Goal: Information Seeking & Learning: Learn about a topic

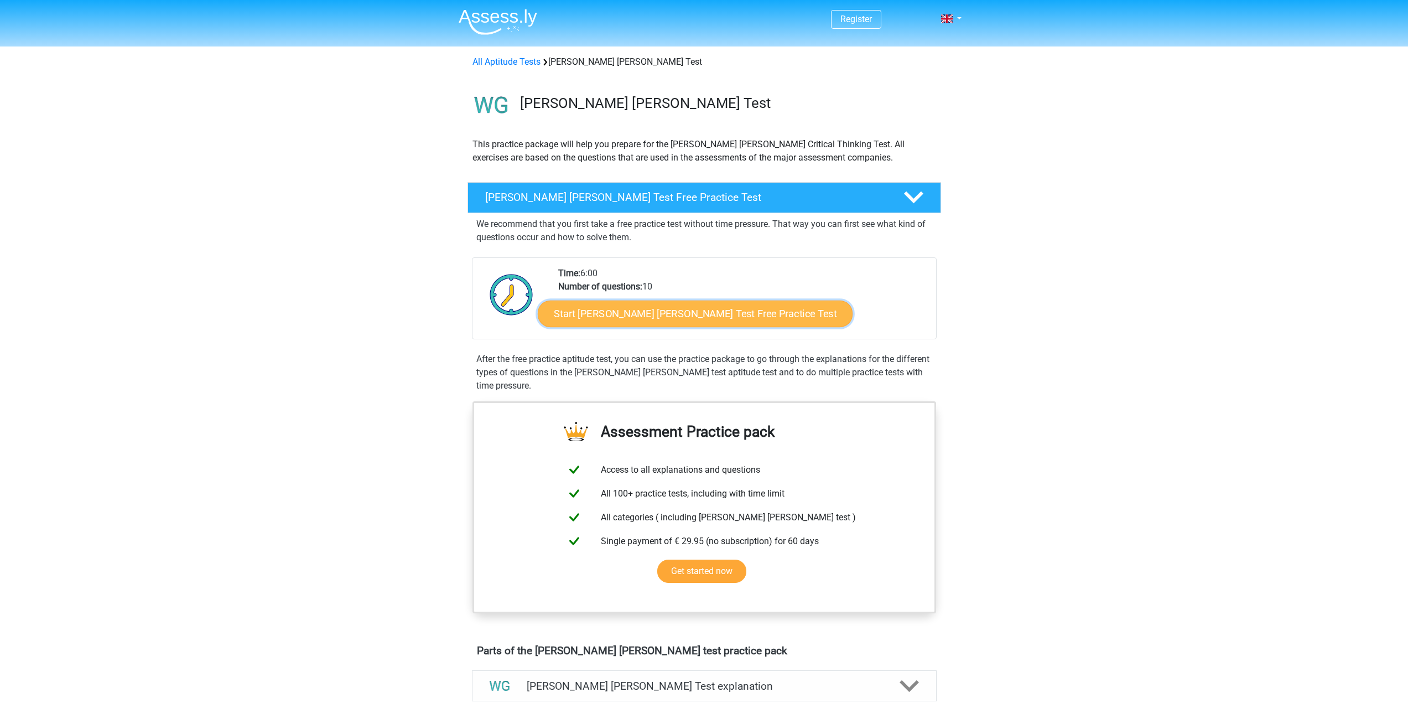
click at [645, 313] on link "Start Watson Glaser Test Free Practice Test" at bounding box center [695, 313] width 315 height 27
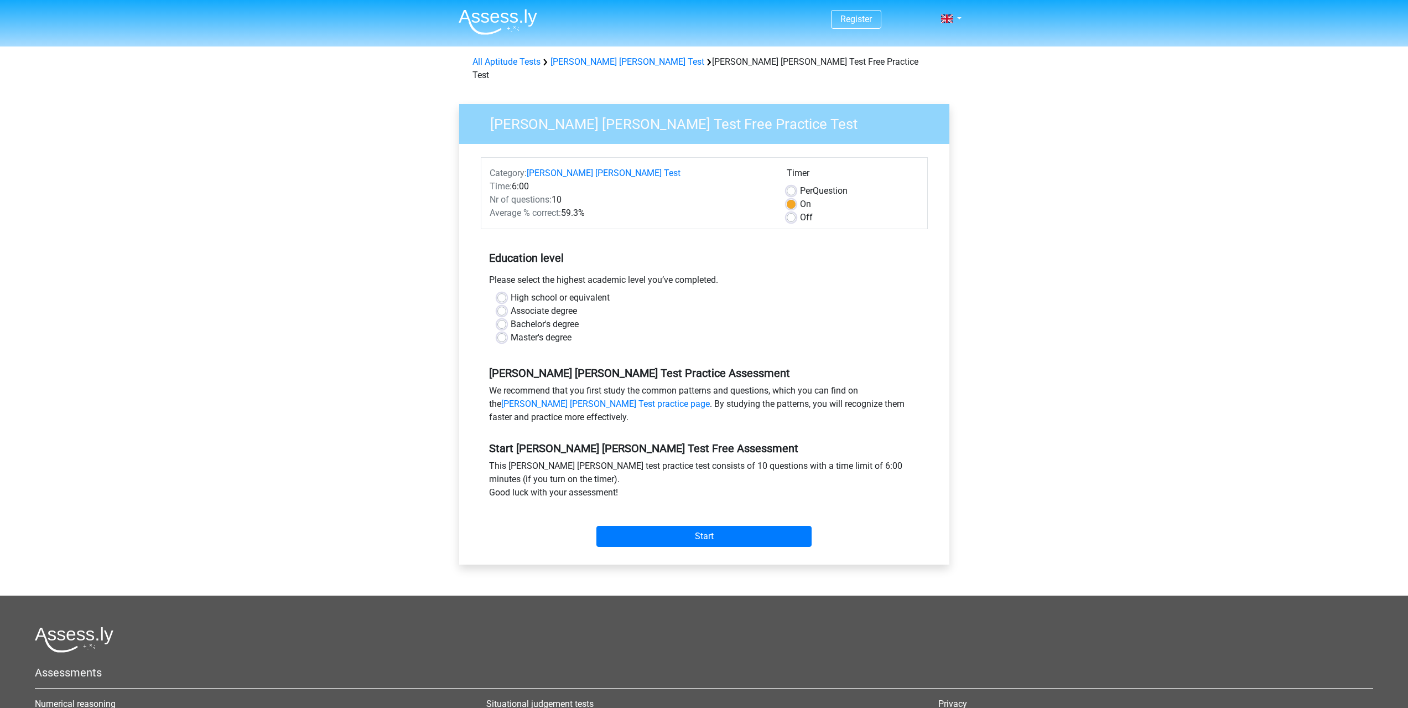
click at [511, 291] on label "High school or equivalent" at bounding box center [560, 297] width 99 height 13
click at [504, 291] on input "High school or equivalent" at bounding box center [501, 296] width 9 height 11
radio input "true"
click at [511, 304] on label "Associate degree" at bounding box center [544, 310] width 66 height 13
click at [502, 304] on input "Associate degree" at bounding box center [501, 309] width 9 height 11
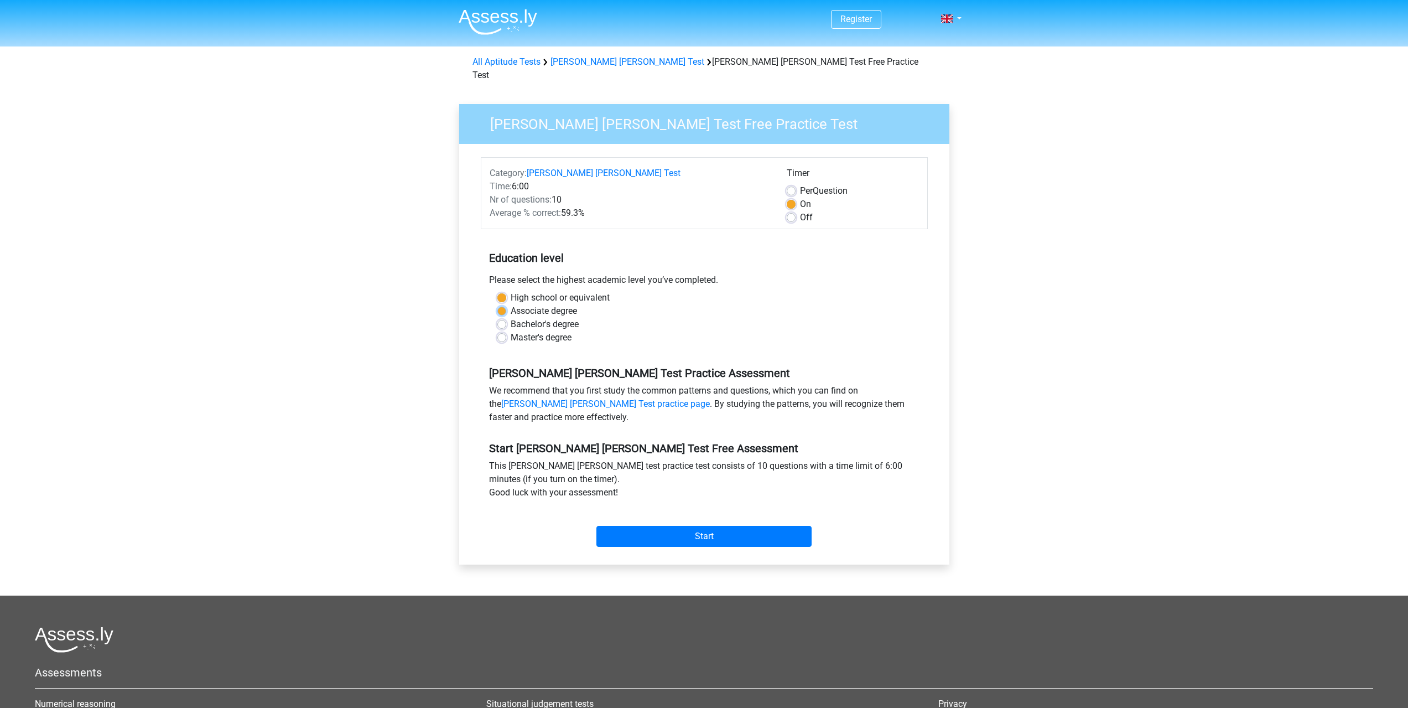
radio input "true"
click at [664, 528] on input "Start" at bounding box center [703, 536] width 215 height 21
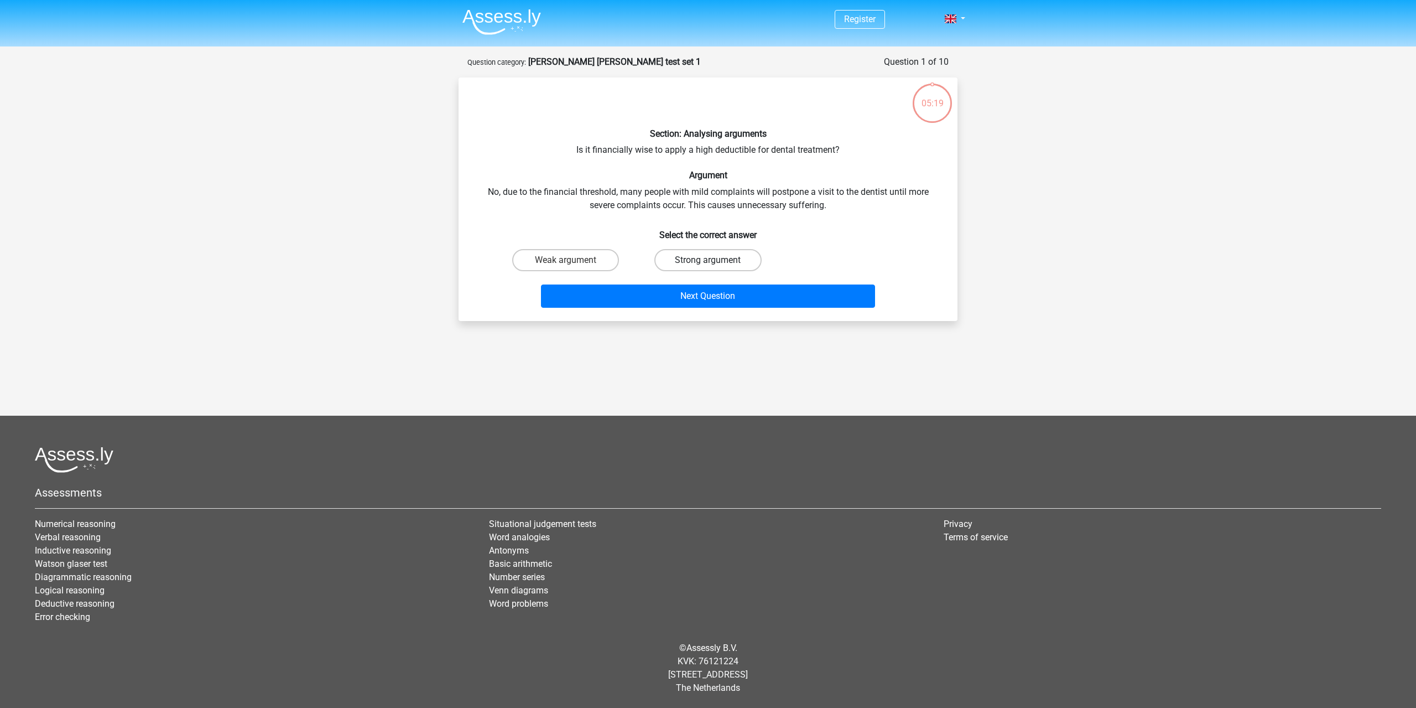
click at [726, 257] on label "Strong argument" at bounding box center [707, 260] width 107 height 22
click at [715, 260] on input "Strong argument" at bounding box center [711, 263] width 7 height 7
radio input "true"
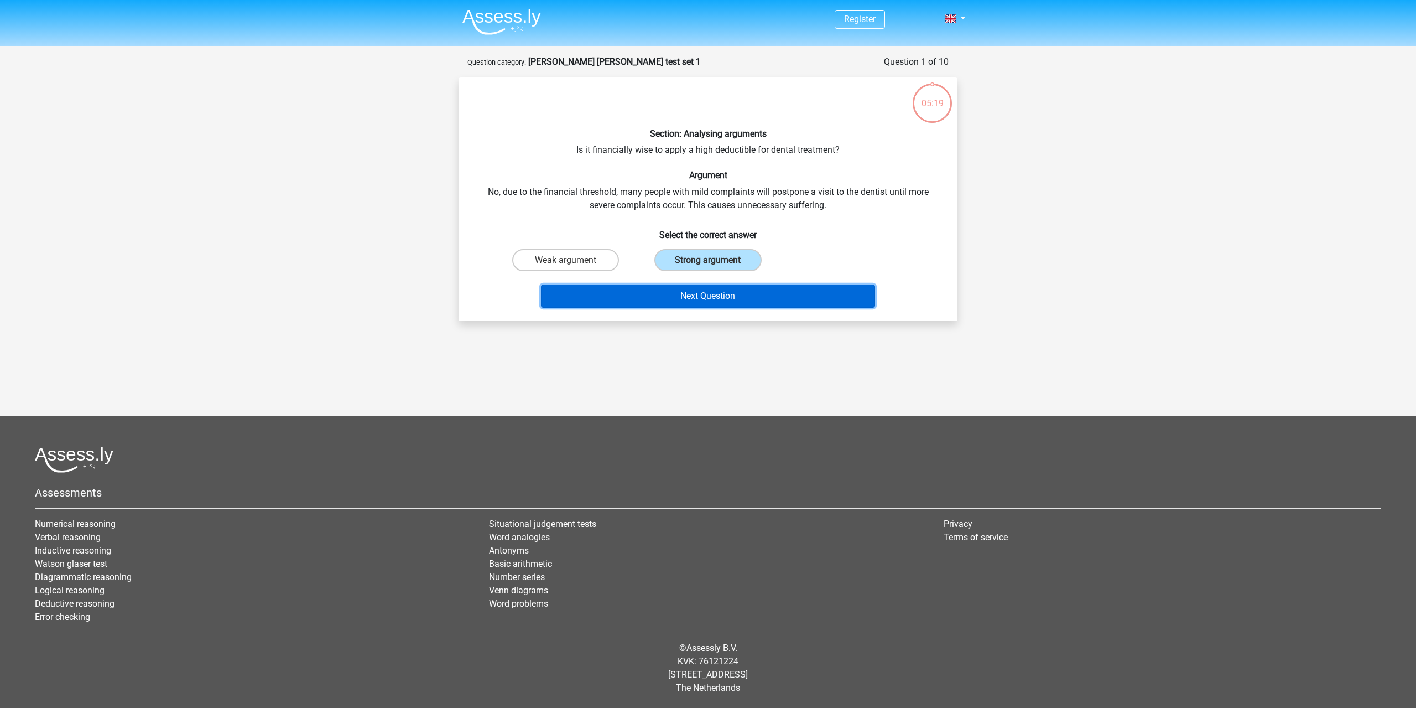
click at [702, 294] on button "Next Question" at bounding box center [708, 295] width 335 height 23
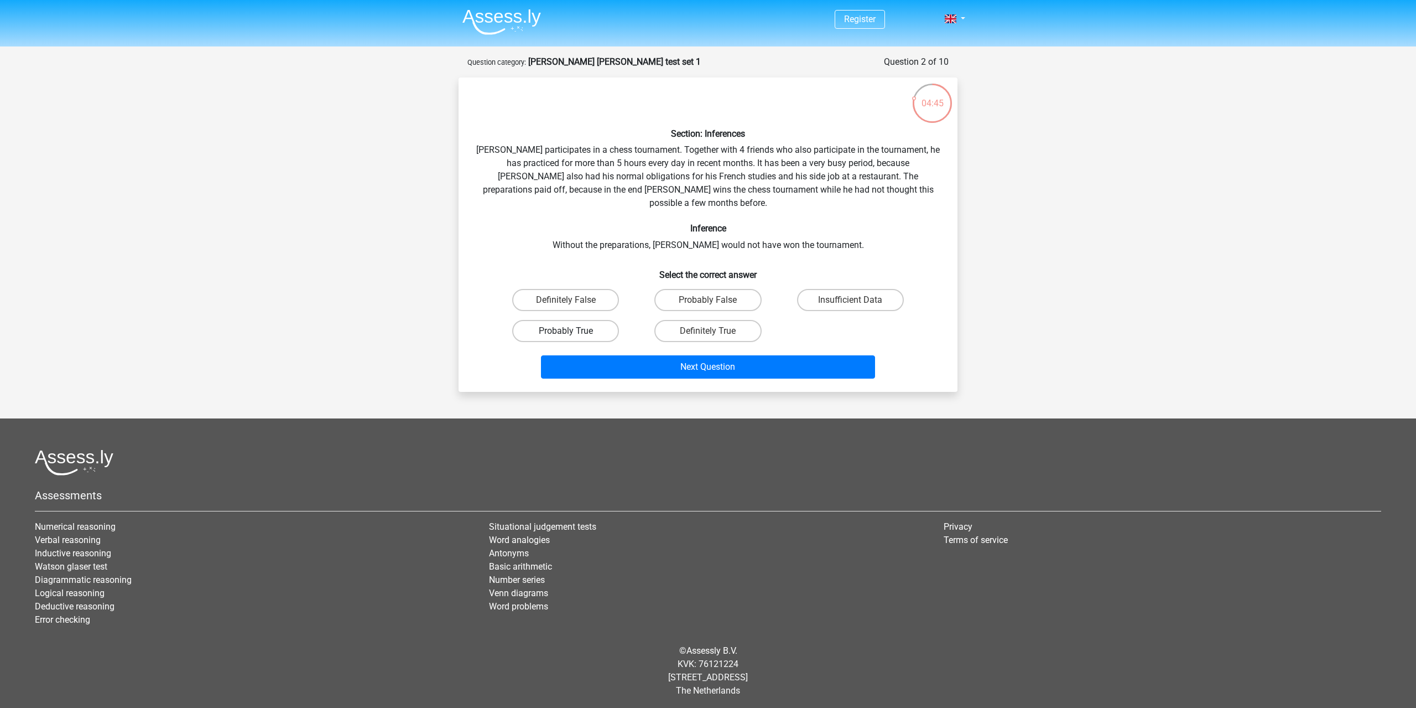
click at [599, 320] on label "Probably True" at bounding box center [565, 331] width 107 height 22
click at [573, 331] on input "Probably True" at bounding box center [569, 334] width 7 height 7
radio input "true"
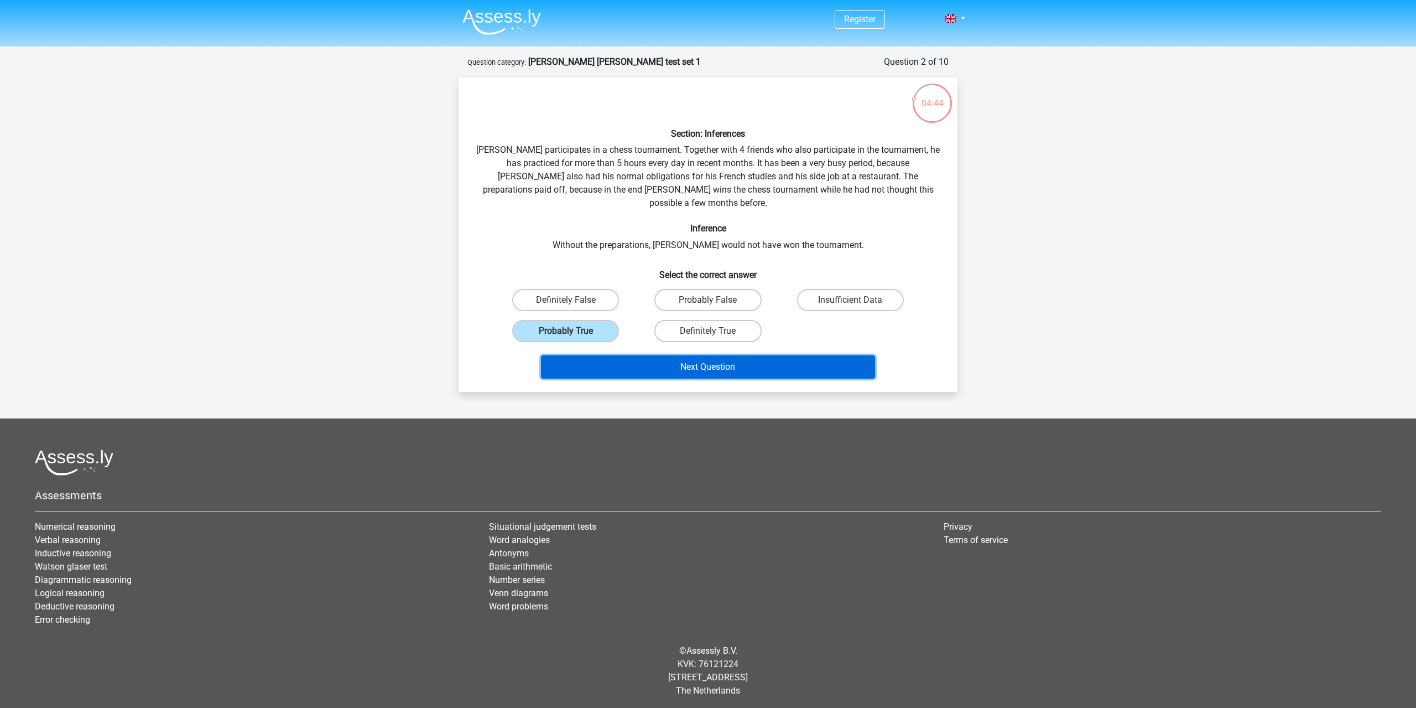
click at [649, 355] on button "Next Question" at bounding box center [708, 366] width 335 height 23
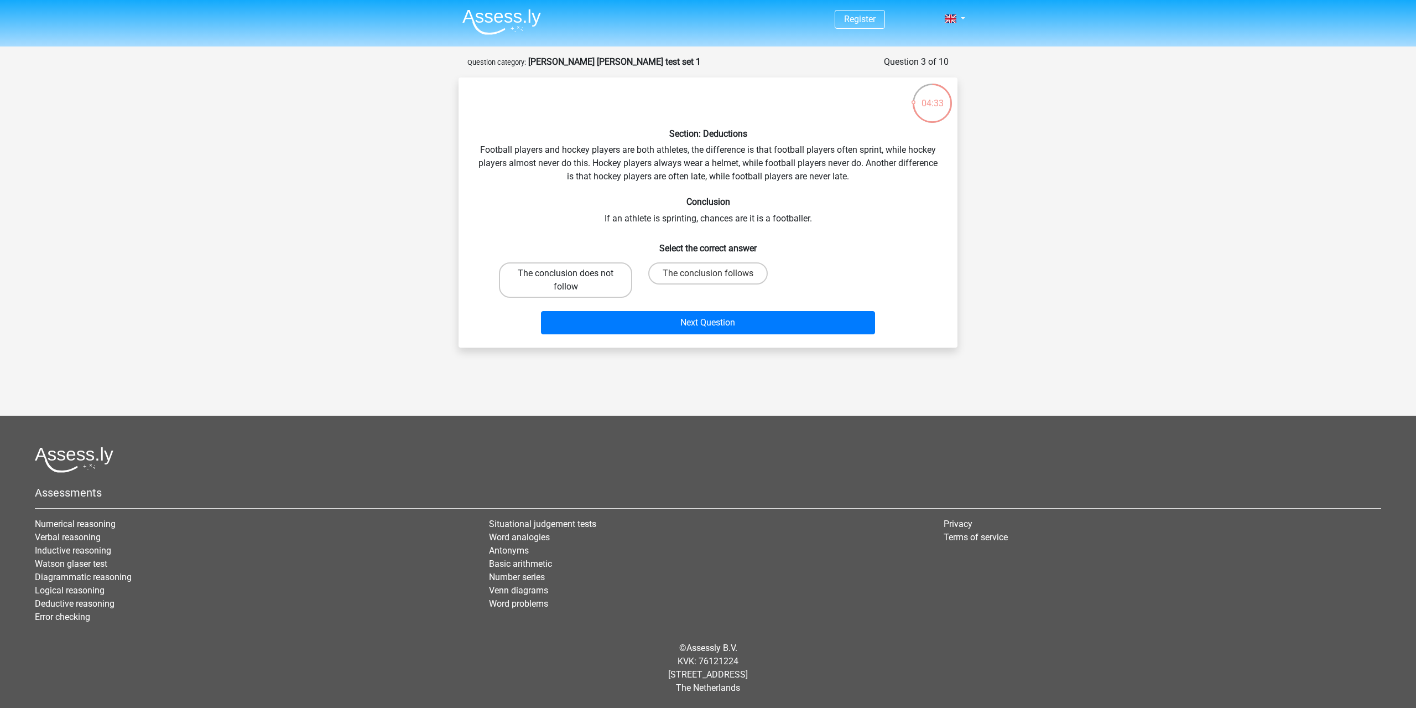
click at [606, 268] on label "The conclusion does not follow" at bounding box center [565, 279] width 133 height 35
click at [573, 273] on input "The conclusion does not follow" at bounding box center [569, 276] width 7 height 7
radio input "true"
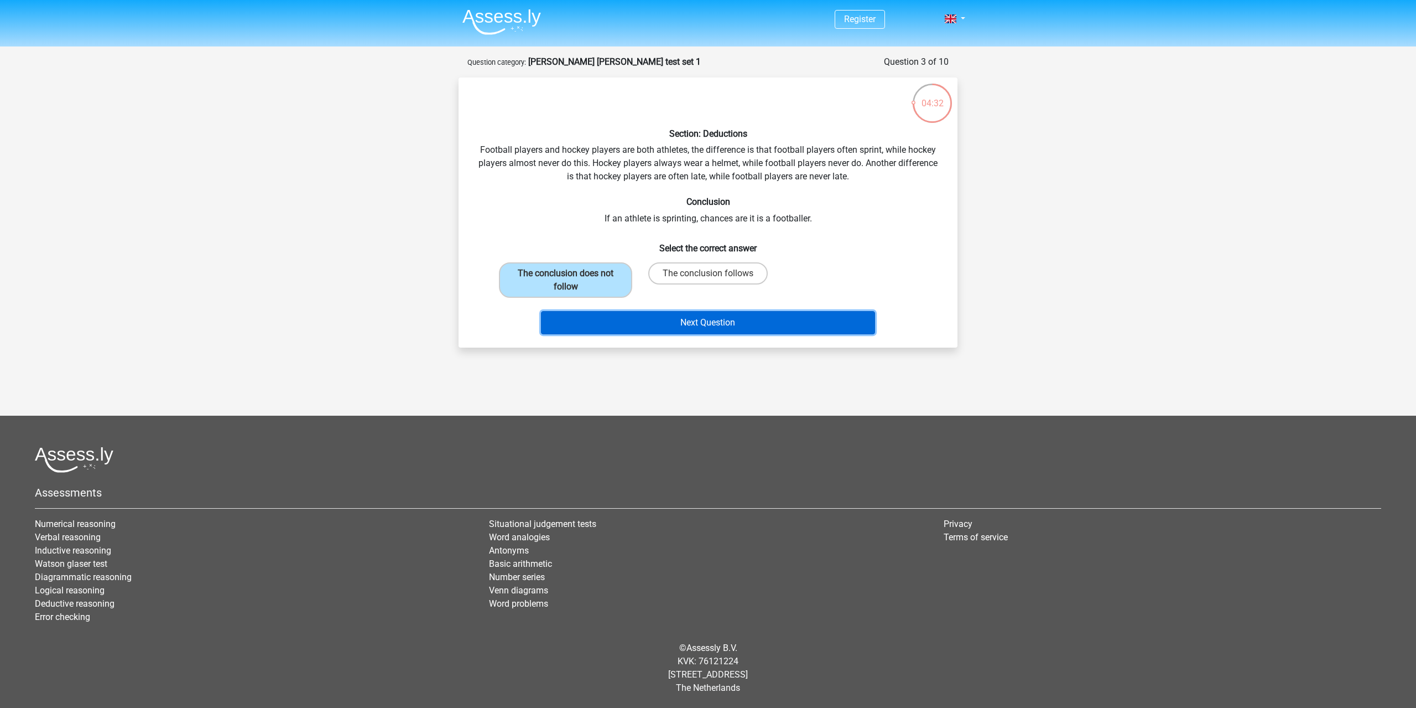
click at [627, 316] on button "Next Question" at bounding box center [708, 322] width 335 height 23
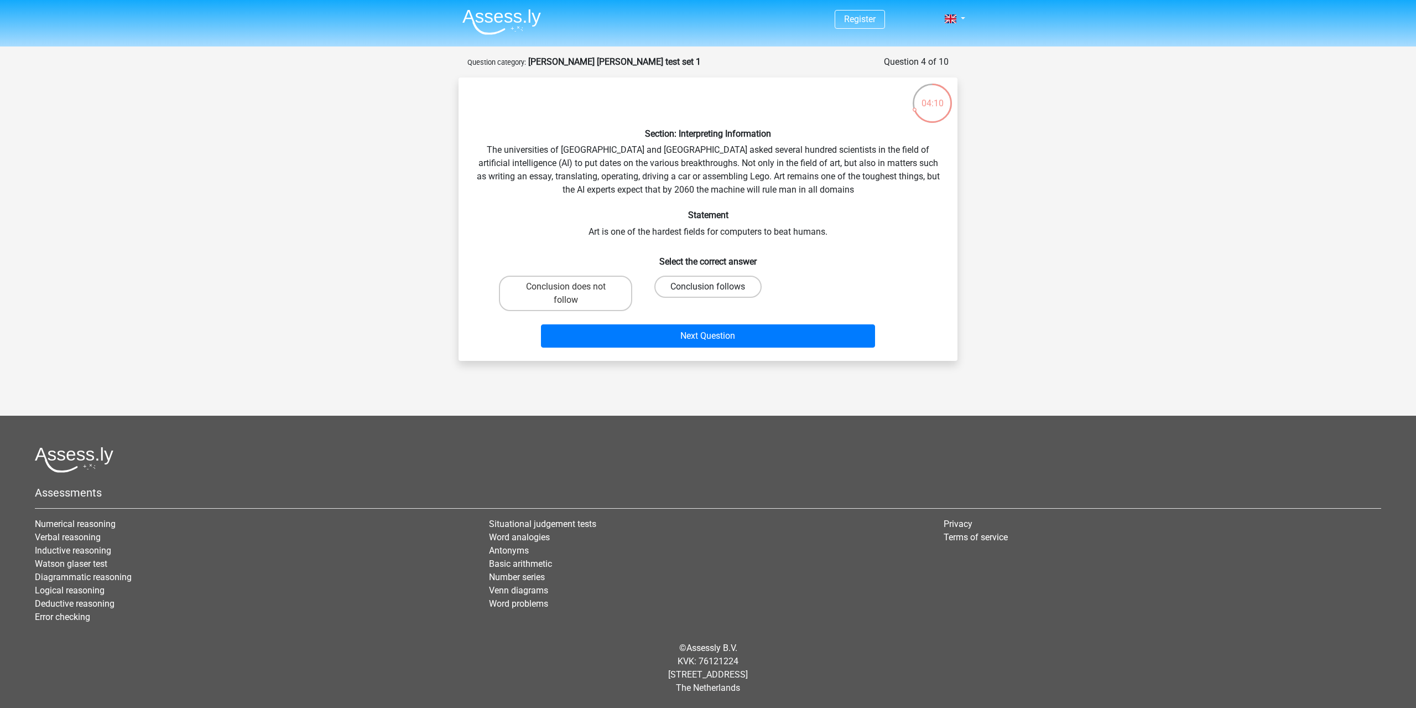
click at [743, 287] on label "Conclusion follows" at bounding box center [707, 287] width 107 height 22
click at [715, 287] on input "Conclusion follows" at bounding box center [711, 290] width 7 height 7
radio input "true"
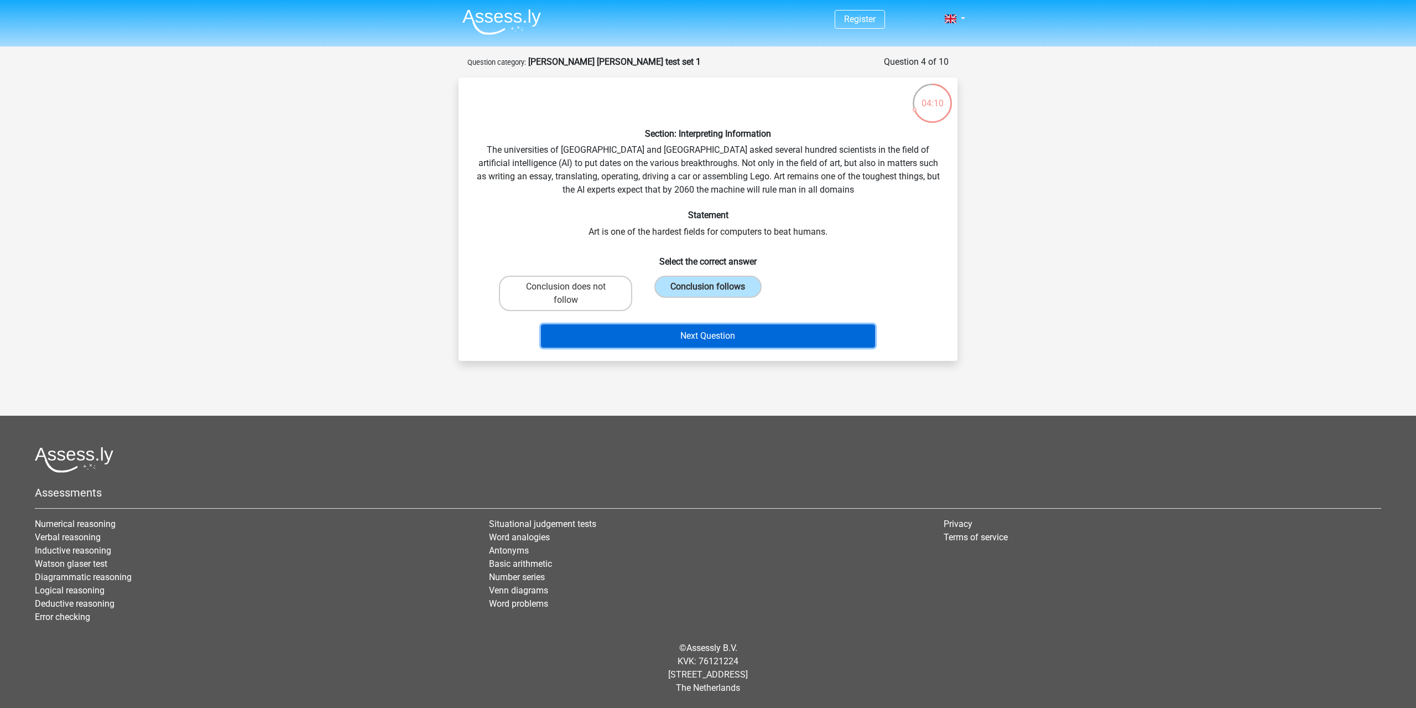
click at [738, 328] on button "Next Question" at bounding box center [708, 335] width 335 height 23
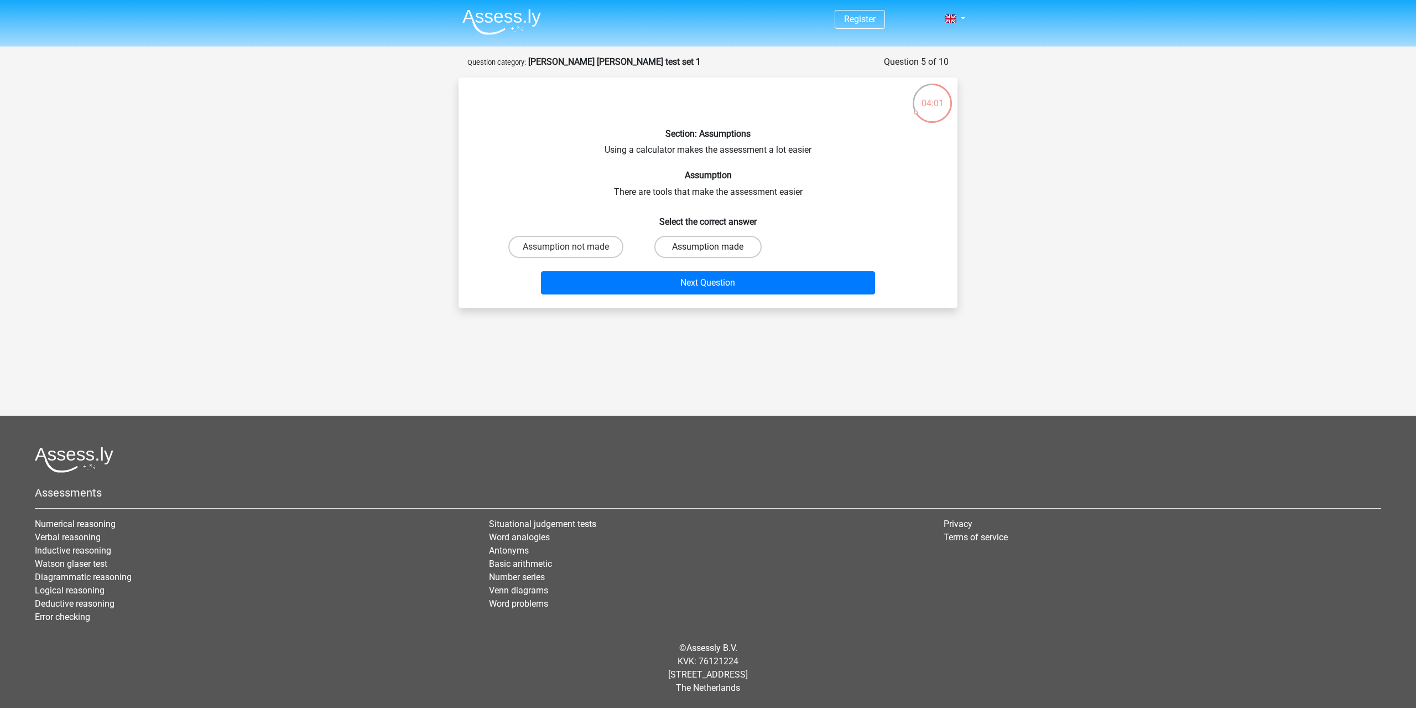
click at [719, 246] on label "Assumption made" at bounding box center [707, 247] width 107 height 22
click at [715, 247] on input "Assumption made" at bounding box center [711, 250] width 7 height 7
radio input "true"
click at [740, 278] on button "Next Question" at bounding box center [708, 282] width 335 height 23
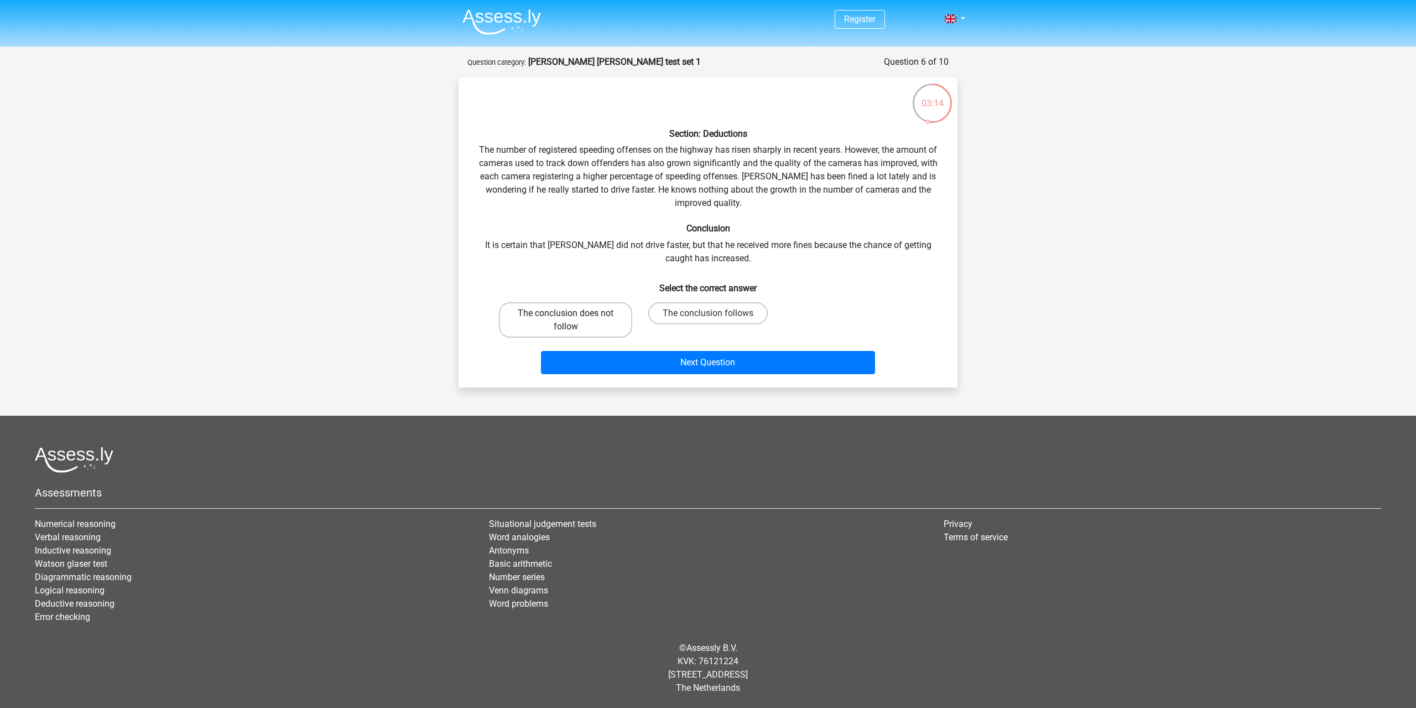
click at [611, 324] on label "The conclusion does not follow" at bounding box center [565, 319] width 133 height 35
click at [573, 320] on input "The conclusion does not follow" at bounding box center [569, 316] width 7 height 7
radio input "true"
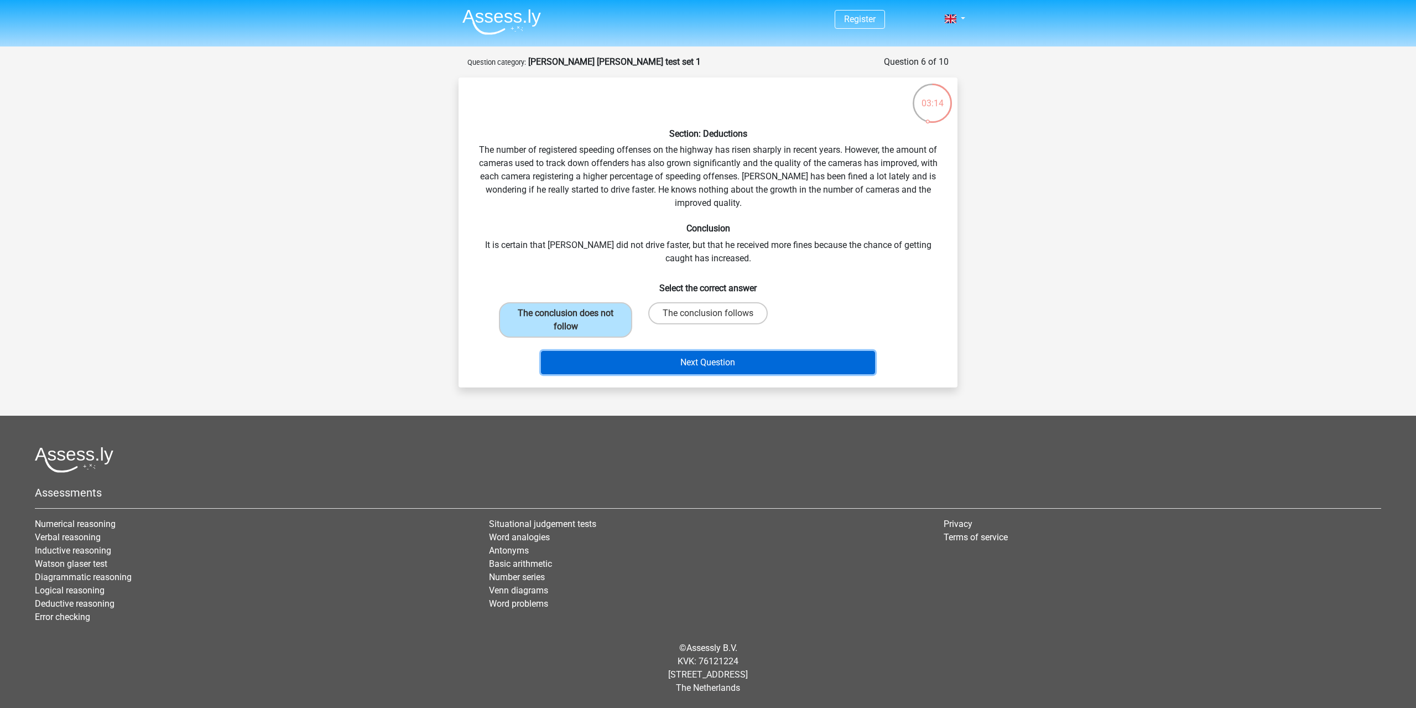
click at [625, 352] on button "Next Question" at bounding box center [708, 362] width 335 height 23
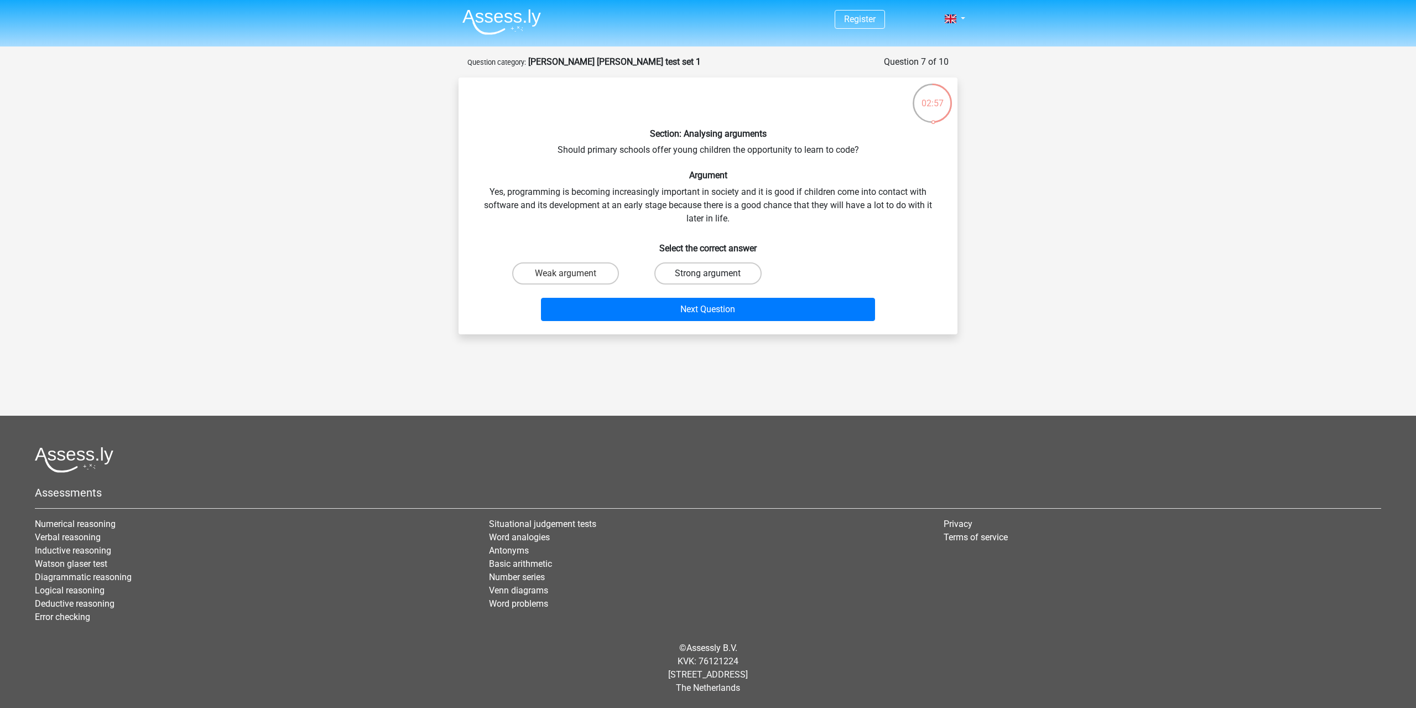
click at [740, 276] on label "Strong argument" at bounding box center [707, 273] width 107 height 22
click at [715, 276] on input "Strong argument" at bounding box center [711, 276] width 7 height 7
radio input "true"
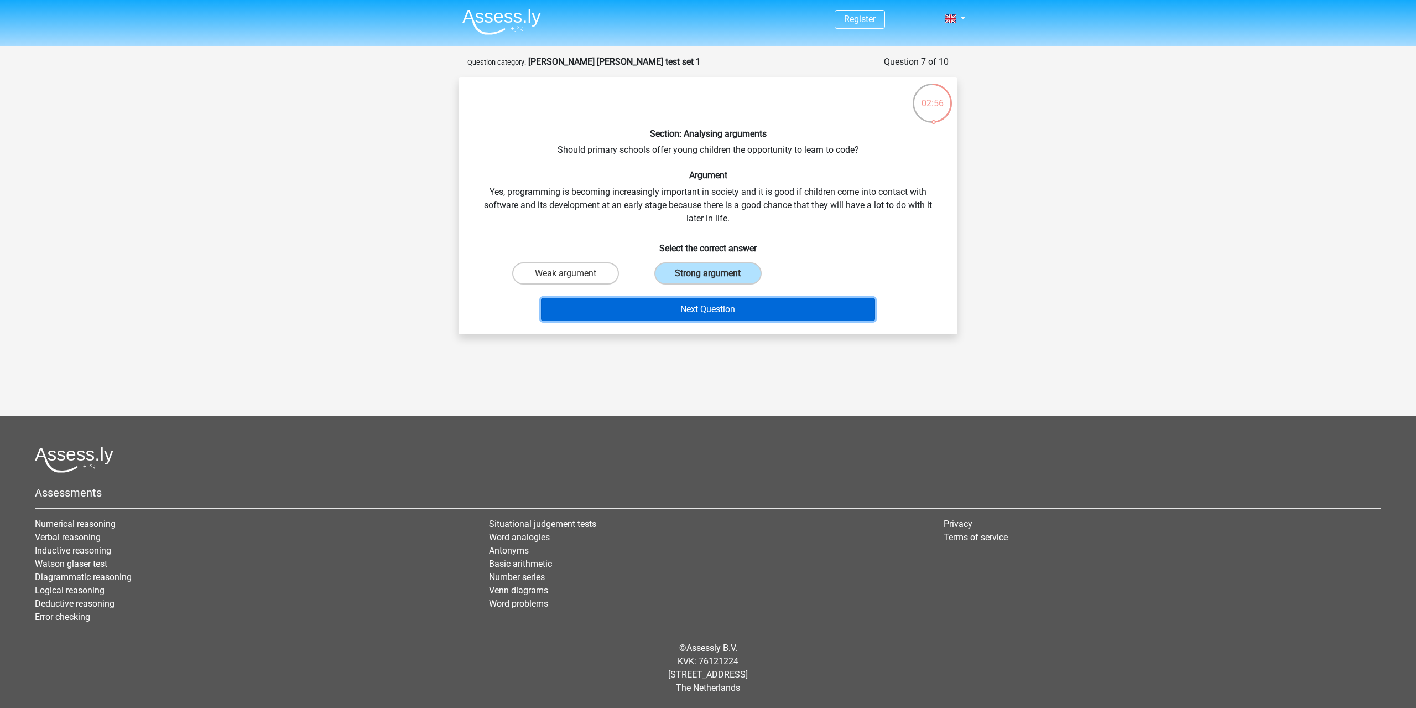
click at [742, 300] on button "Next Question" at bounding box center [708, 309] width 335 height 23
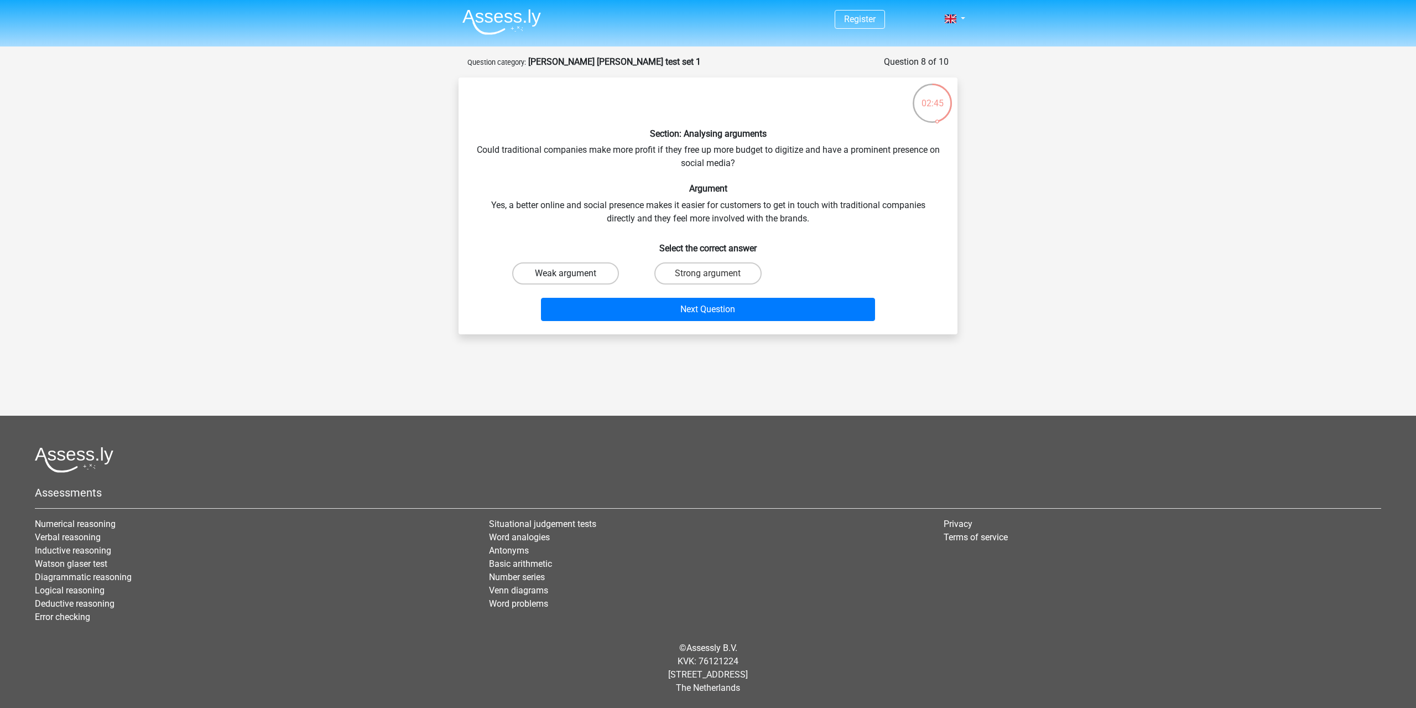
click at [586, 266] on label "Weak argument" at bounding box center [565, 273] width 107 height 22
click at [573, 273] on input "Weak argument" at bounding box center [569, 276] width 7 height 7
radio input "true"
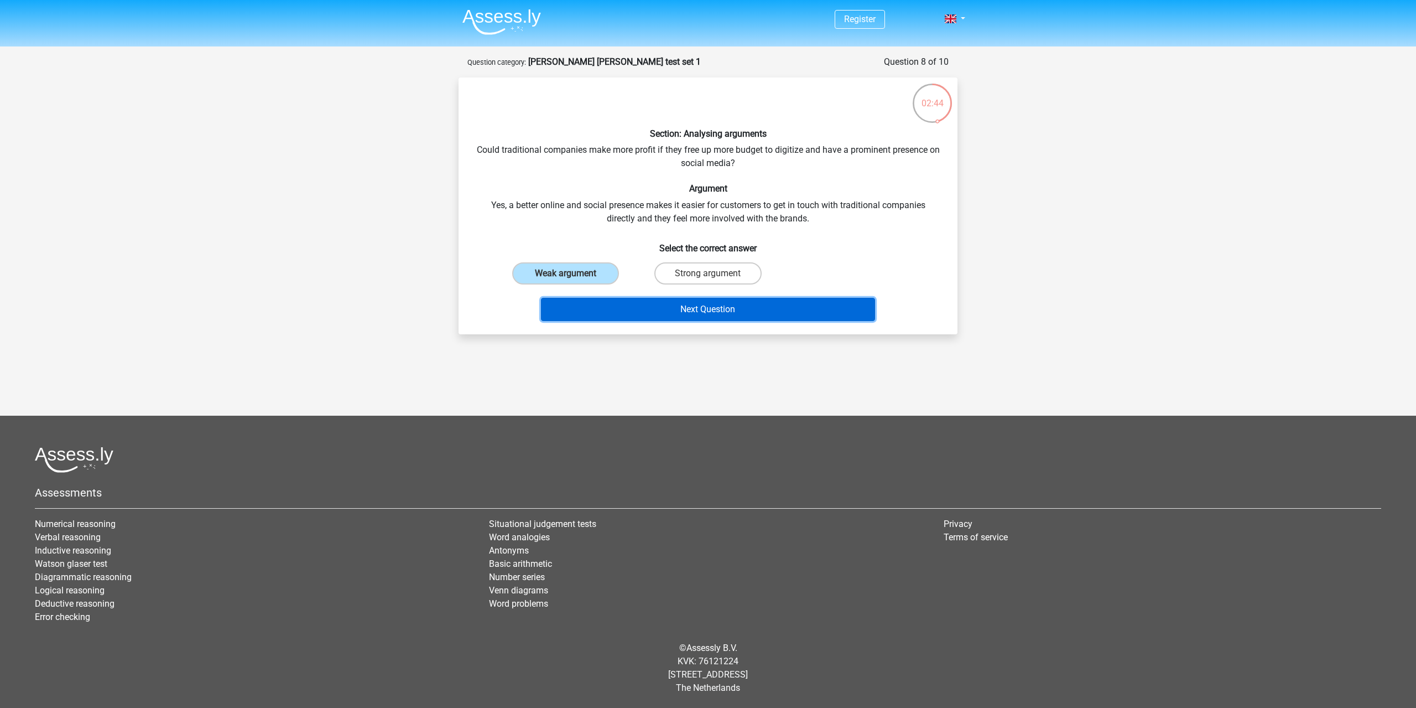
click at [619, 304] on button "Next Question" at bounding box center [708, 309] width 335 height 23
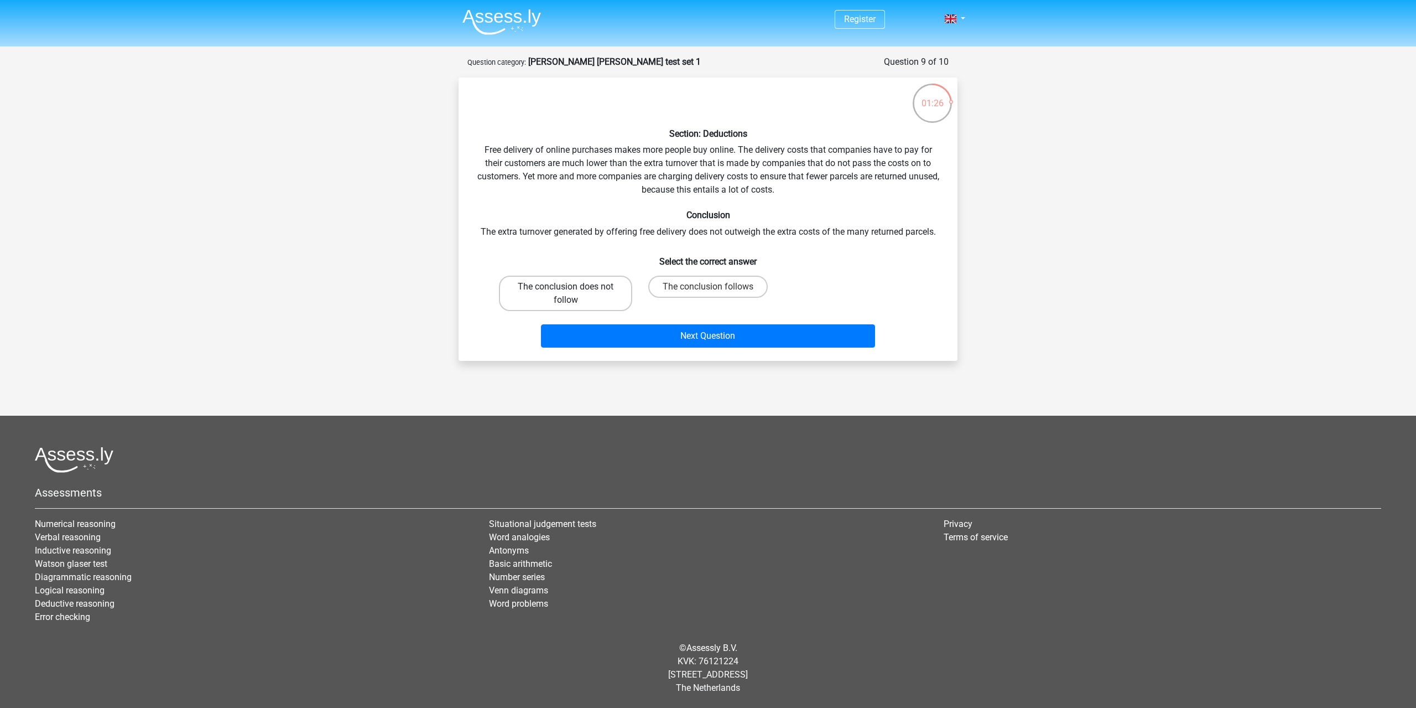
click at [611, 300] on label "The conclusion does not follow" at bounding box center [565, 293] width 133 height 35
click at [573, 294] on input "The conclusion does not follow" at bounding box center [569, 290] width 7 height 7
radio input "true"
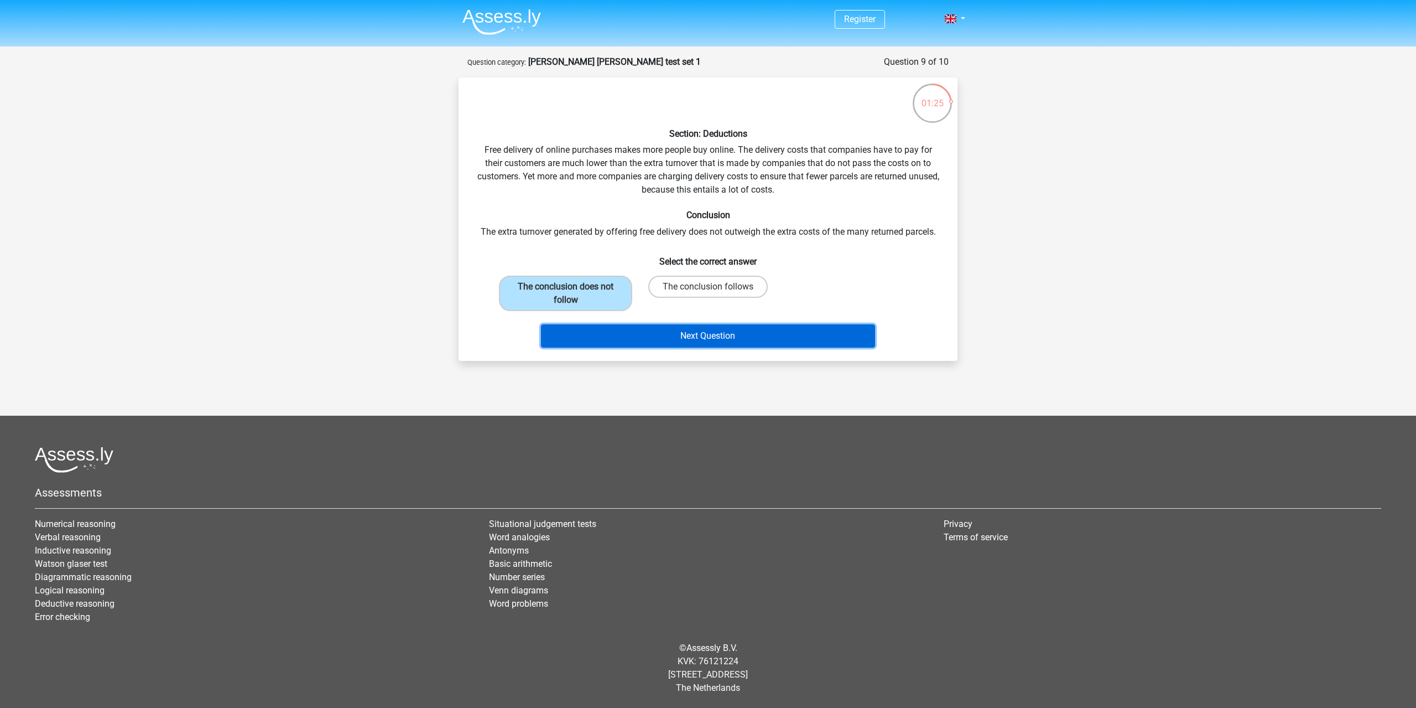
click at [635, 328] on button "Next Question" at bounding box center [708, 335] width 335 height 23
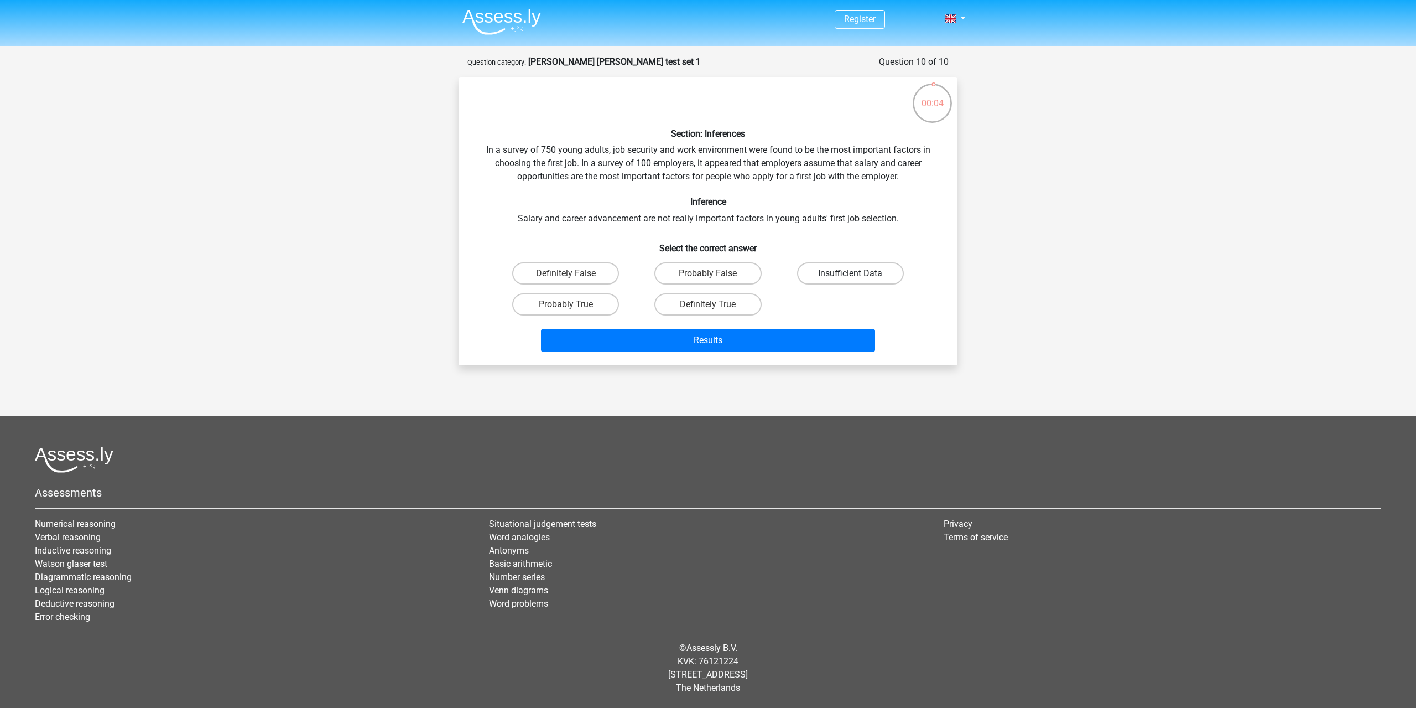
click at [807, 277] on label "Insufficient Data" at bounding box center [850, 273] width 107 height 22
click at [850, 277] on input "Insufficient Data" at bounding box center [853, 276] width 7 height 7
radio input "true"
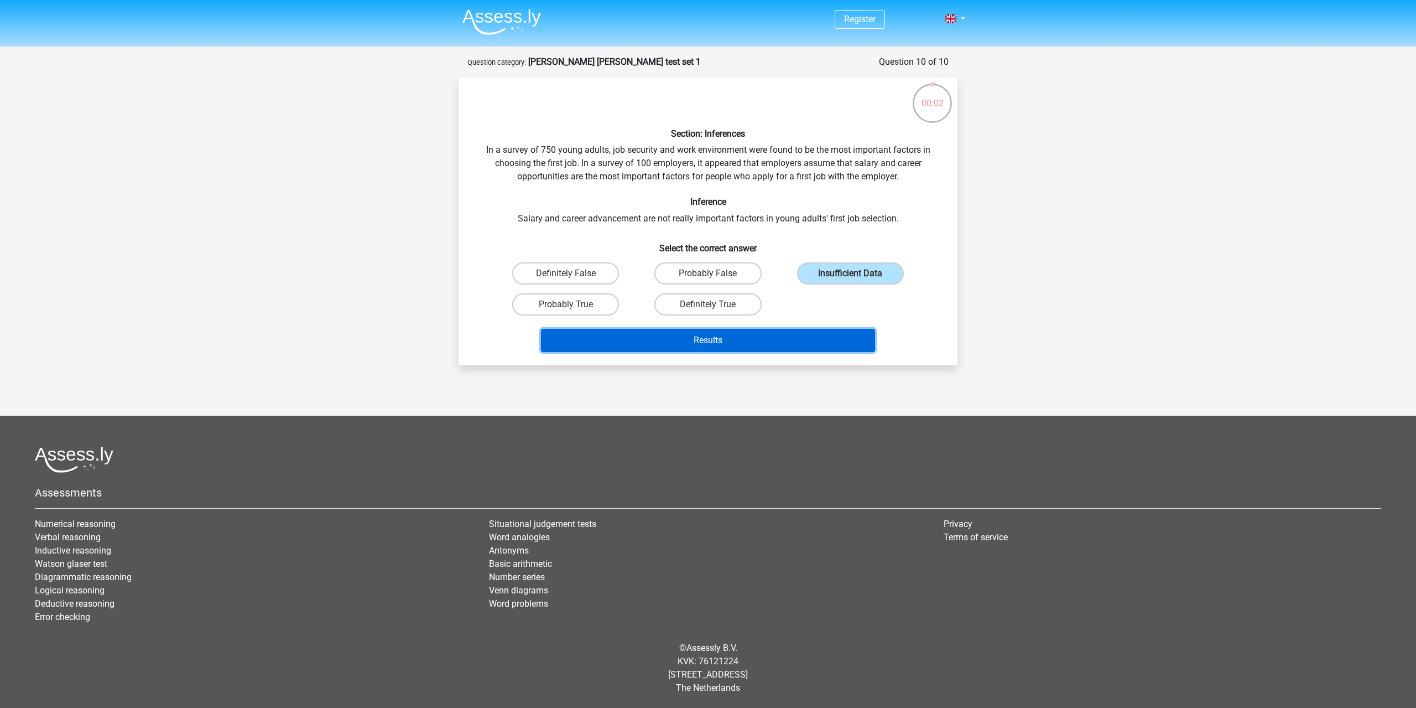
click at [802, 342] on button "Results" at bounding box center [708, 340] width 335 height 23
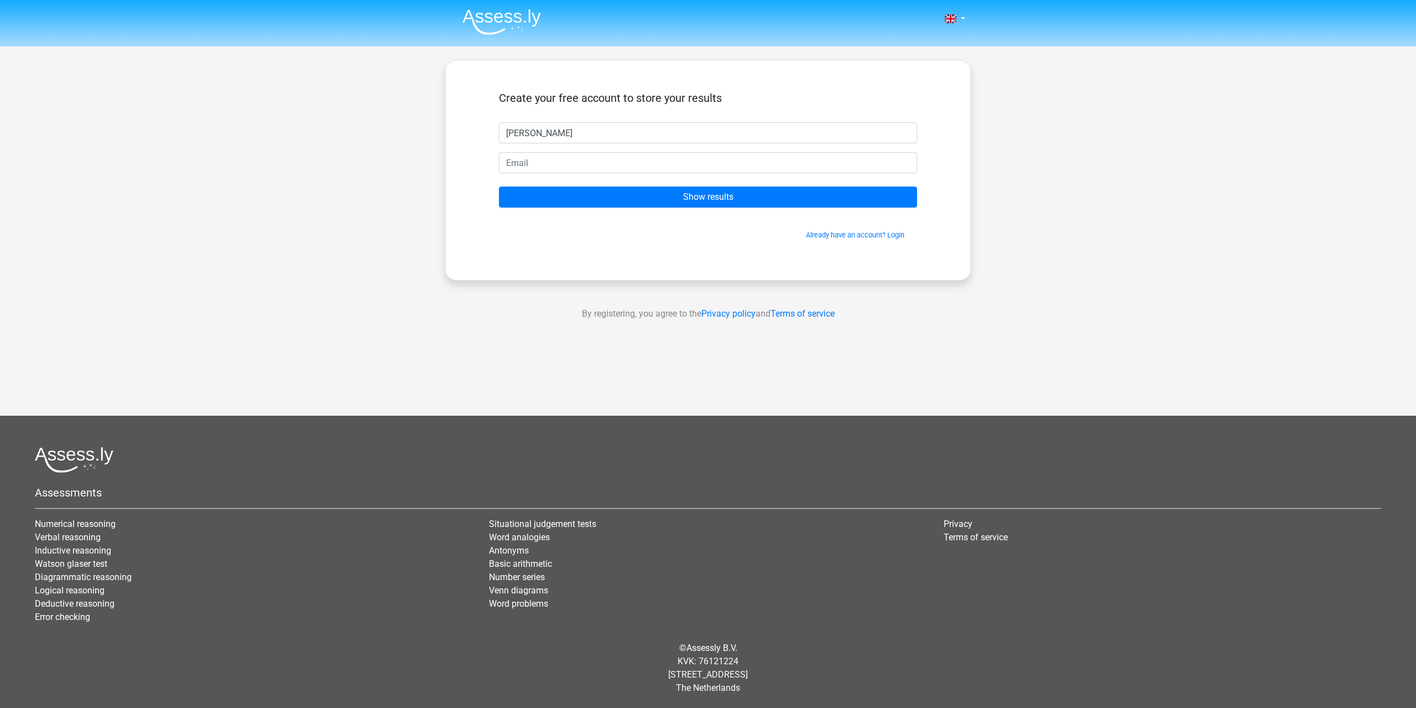
type input "[PERSON_NAME]"
click at [573, 167] on input "email" at bounding box center [708, 162] width 418 height 21
type input "pegocon"
drag, startPoint x: 554, startPoint y: 134, endPoint x: 507, endPoint y: 133, distance: 46.5
click at [507, 133] on input "peggy" at bounding box center [708, 132] width 418 height 21
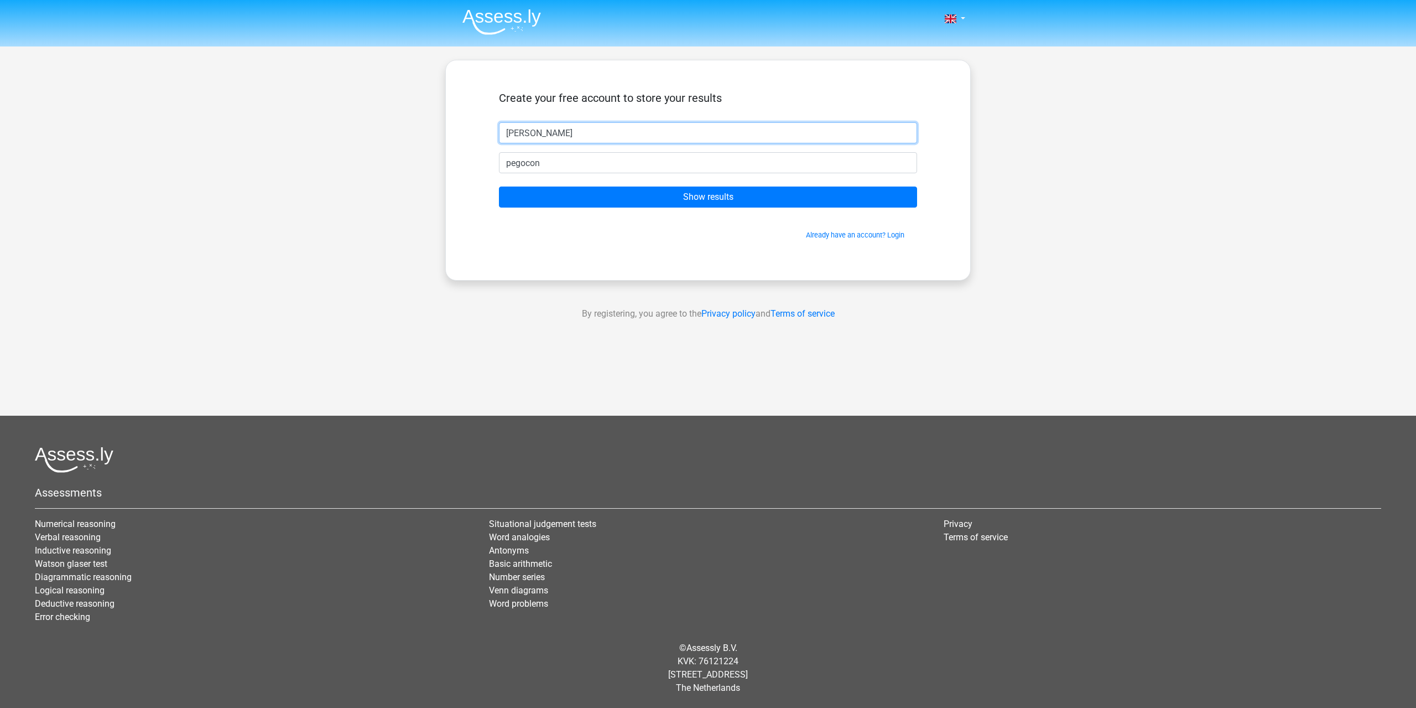
type input "sammy"
drag, startPoint x: 535, startPoint y: 133, endPoint x: 481, endPoint y: 122, distance: 55.2
click at [481, 122] on div "Create your free account to store your results sammy pegocon Show results Alrea…" at bounding box center [707, 170] width 471 height 167
type input "peggy"
click at [574, 158] on input "pegocon" at bounding box center [708, 162] width 418 height 21
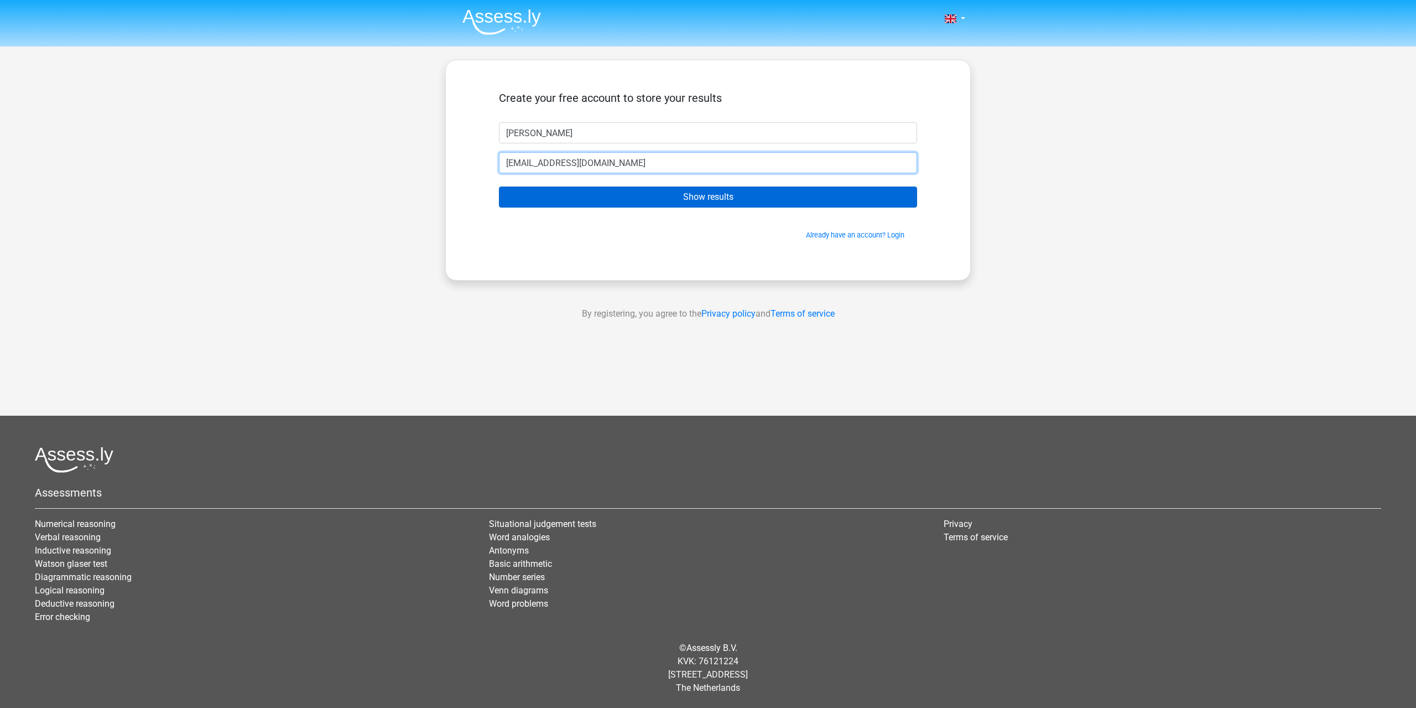
type input "pegoconnor@outlook.com"
click at [600, 190] on input "Show results" at bounding box center [708, 196] width 418 height 21
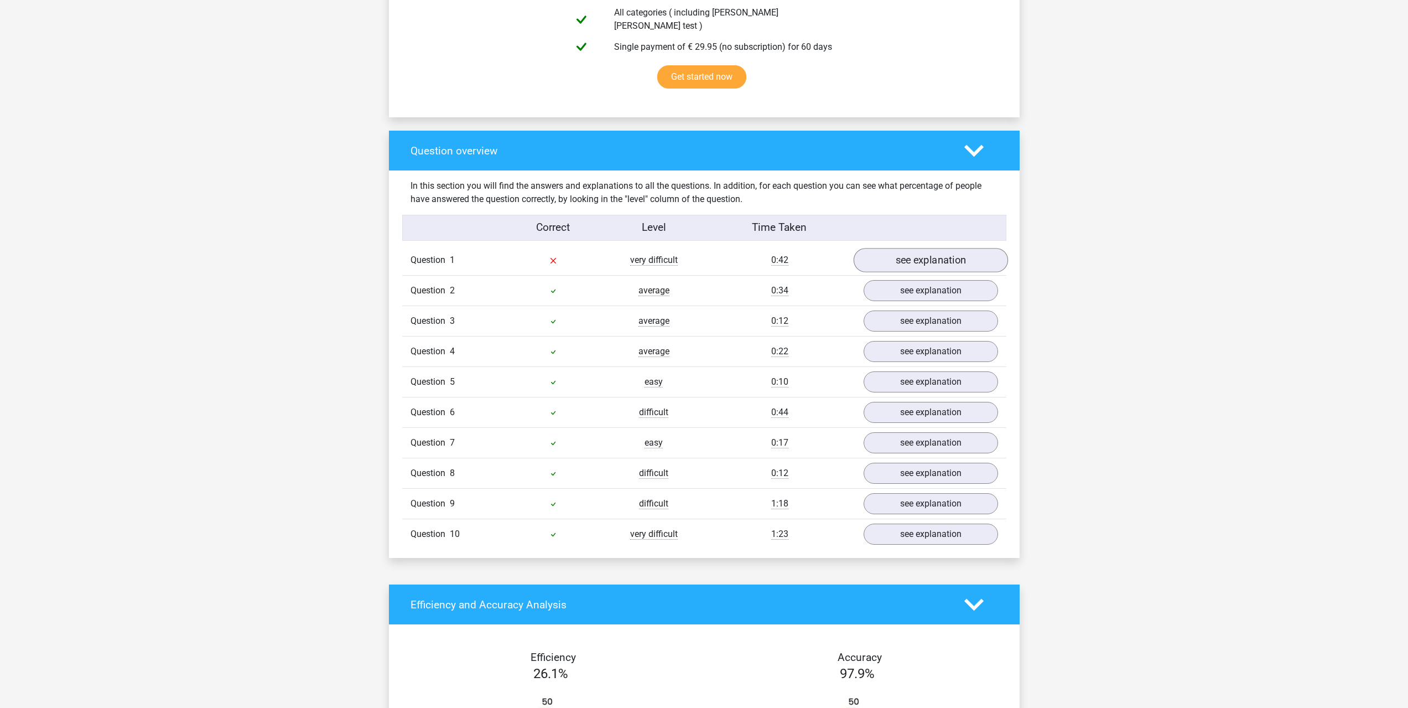
scroll to position [701, 0]
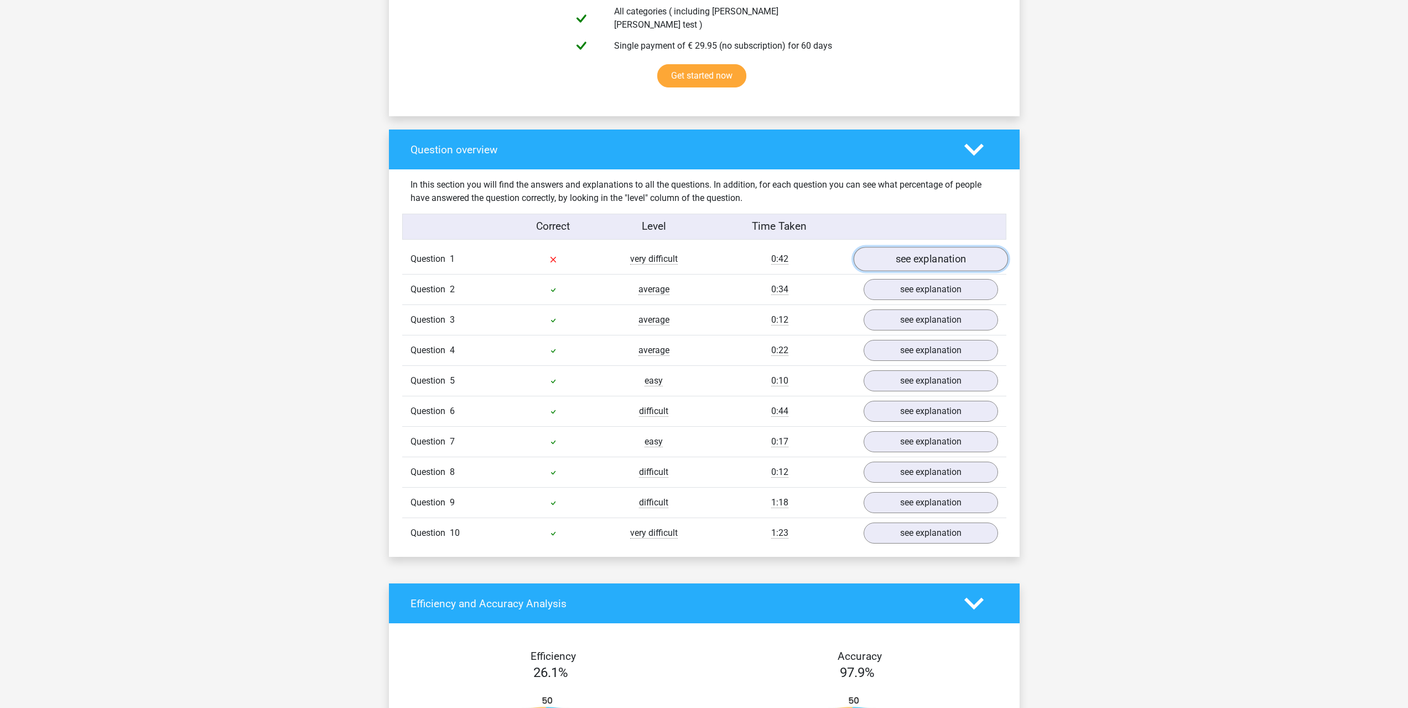
click at [910, 256] on link "see explanation" at bounding box center [930, 259] width 154 height 24
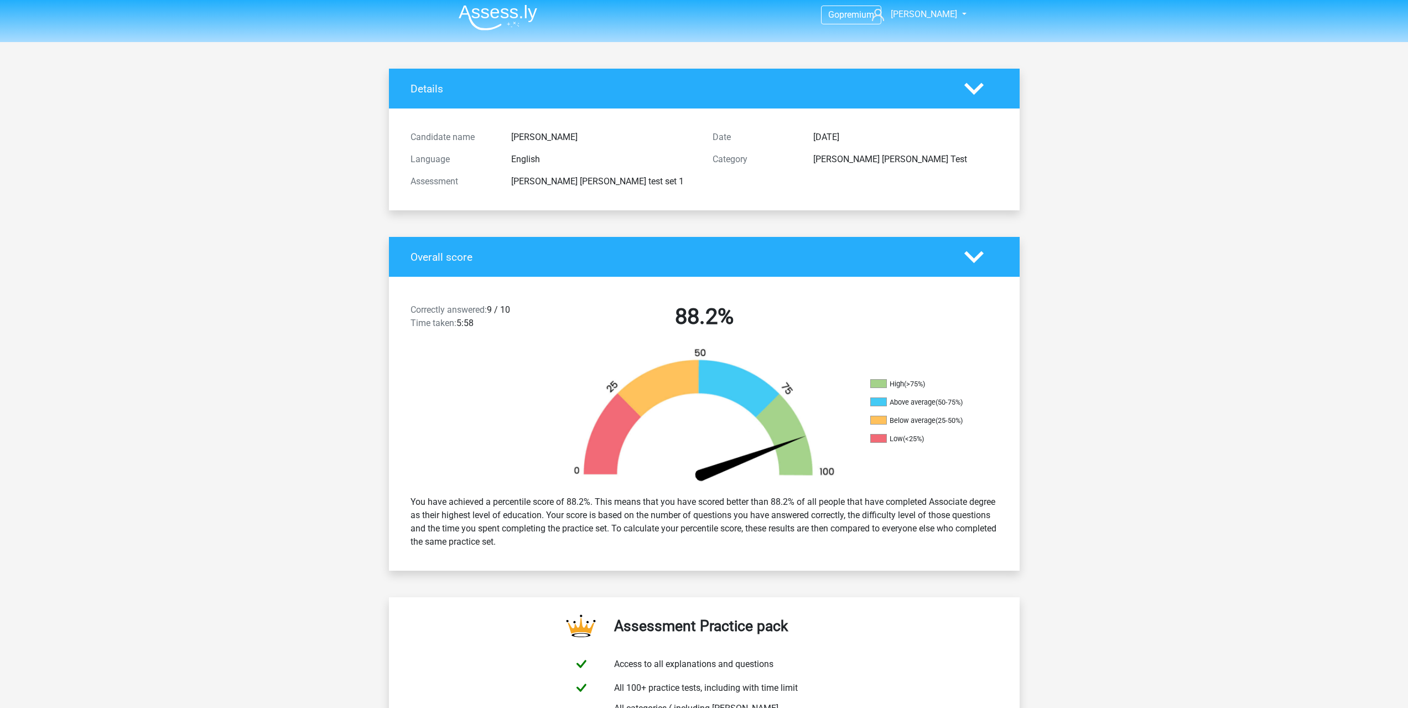
scroll to position [0, 0]
